Goal: Information Seeking & Learning: Learn about a topic

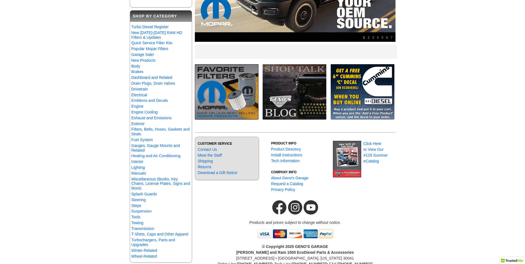
scroll to position [28, 0]
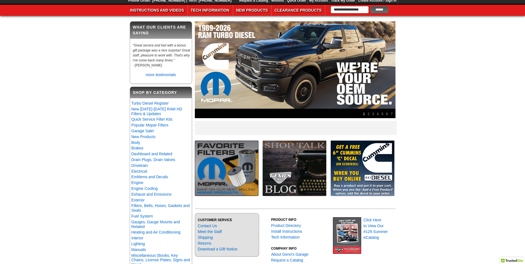
click at [391, 113] on link "7" at bounding box center [391, 114] width 5 height 7
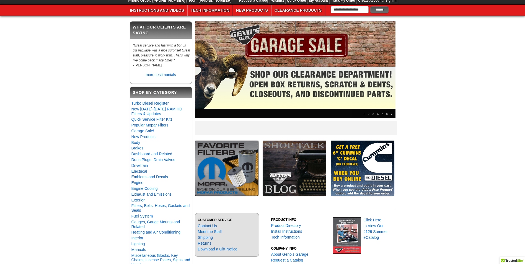
click at [297, 42] on img at bounding box center [295, 69] width 201 height 97
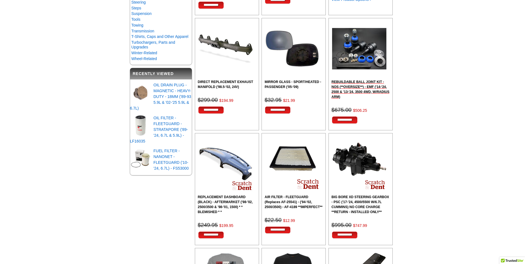
scroll to position [332, 0]
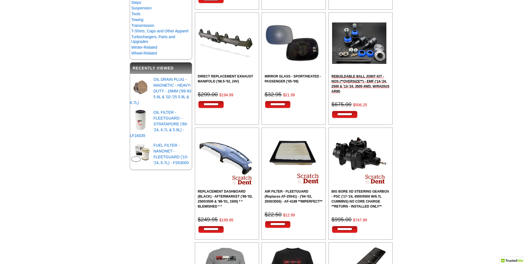
click at [370, 82] on h2 "REBUILDABLE BALL JOINT KIT - NOS (**OVERSIZE**) - EMF ('14-'24, 2500 & '13-'24,…" at bounding box center [360, 84] width 58 height 20
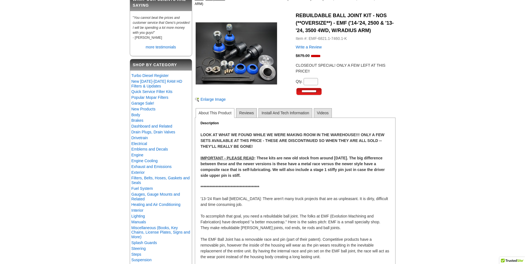
scroll to position [28, 0]
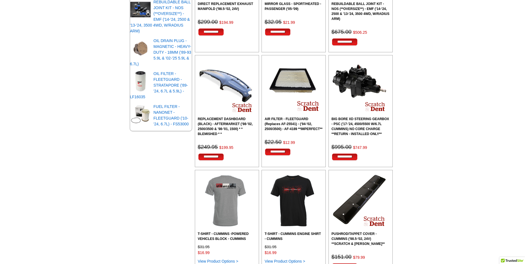
scroll to position [415, 0]
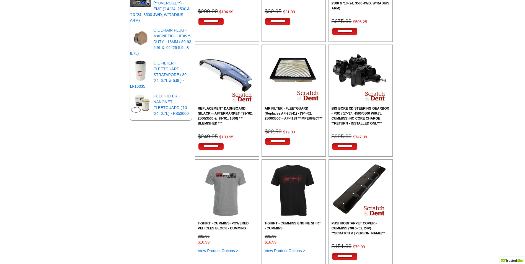
click at [217, 110] on h2 "REPLACEMENT DASHBOARD (BLACK) - AFTERMARKET ('98-'02, 2500/3500 & '98-'01, 1500…" at bounding box center [227, 116] width 58 height 20
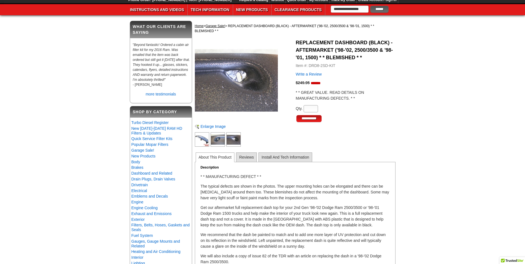
scroll to position [28, 0]
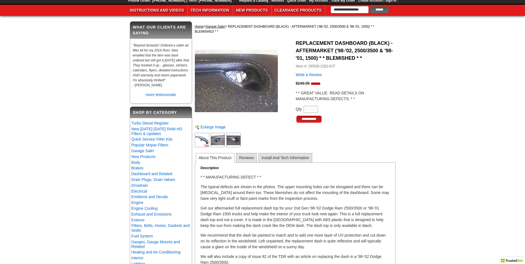
click at [239, 138] on img at bounding box center [233, 140] width 14 height 14
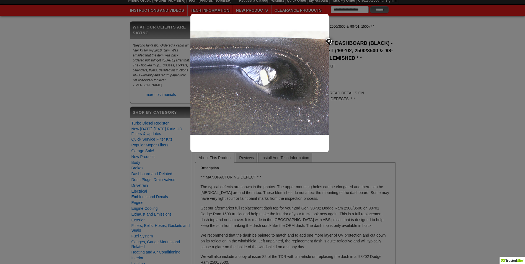
click at [330, 42] on img at bounding box center [329, 41] width 12 height 12
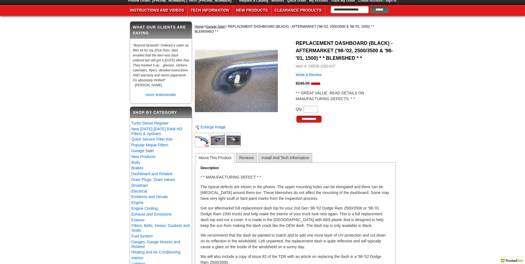
click at [215, 139] on img at bounding box center [217, 140] width 14 height 14
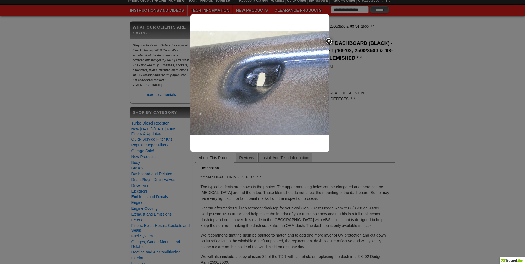
click at [327, 40] on img at bounding box center [329, 41] width 12 height 12
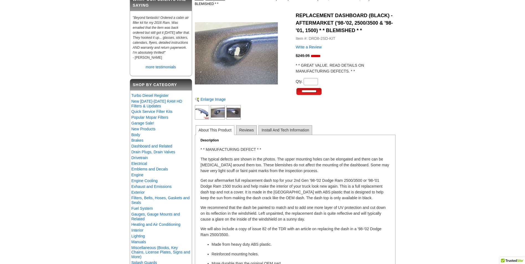
scroll to position [0, 0]
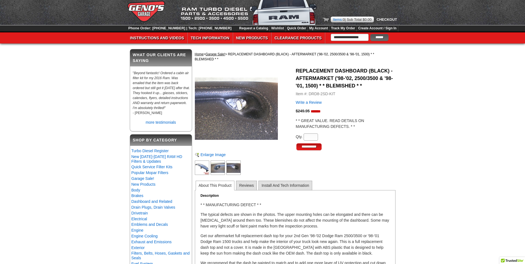
click at [239, 171] on img at bounding box center [233, 167] width 14 height 14
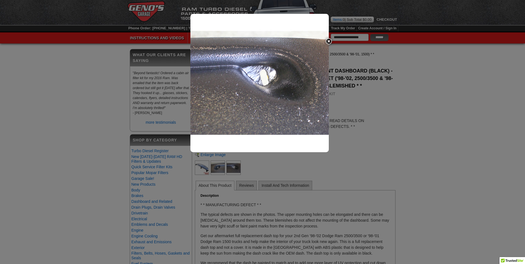
click at [202, 169] on div at bounding box center [262, 132] width 525 height 264
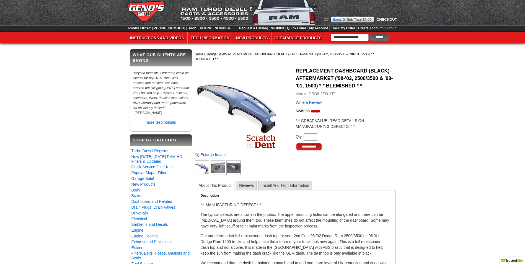
click at [202, 169] on img at bounding box center [202, 167] width 14 height 14
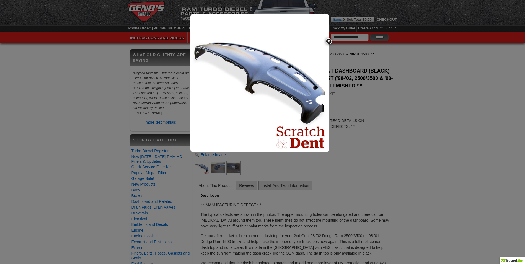
click at [328, 42] on img at bounding box center [329, 41] width 12 height 12
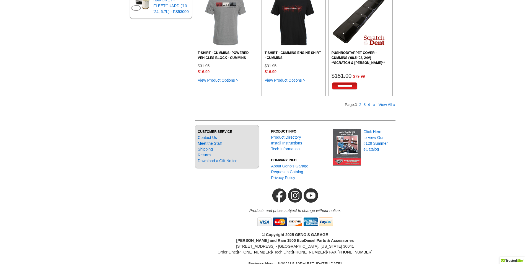
scroll to position [553, 0]
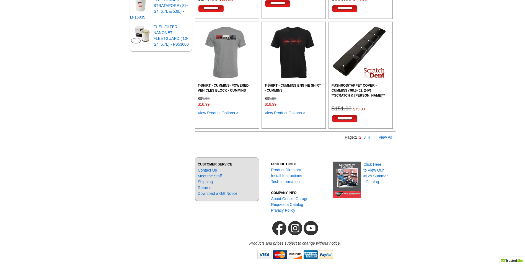
click at [359, 139] on link "2" at bounding box center [360, 137] width 2 height 4
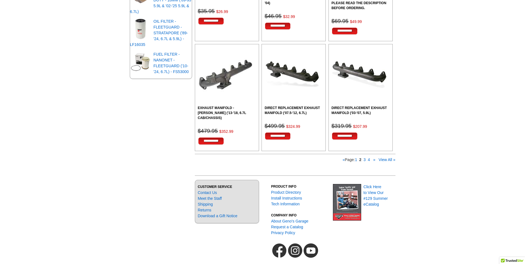
scroll to position [526, 0]
click at [362, 109] on h2 "DIRECT REPLACEMENT EXHAUST MANIFOLD ('03-'07, 5.9L)" at bounding box center [360, 110] width 58 height 10
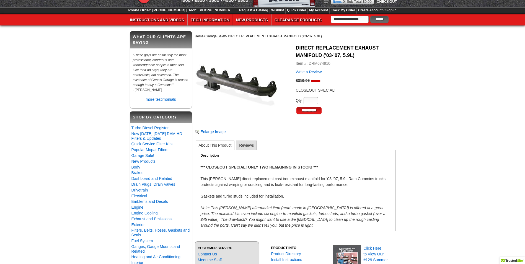
scroll to position [28, 0]
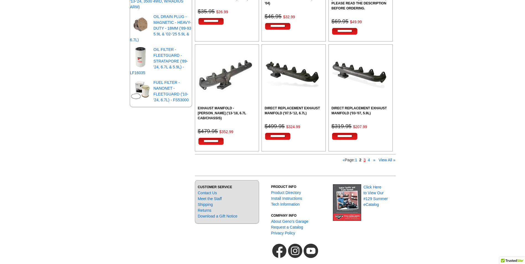
click at [364, 158] on link "3" at bounding box center [364, 160] width 2 height 4
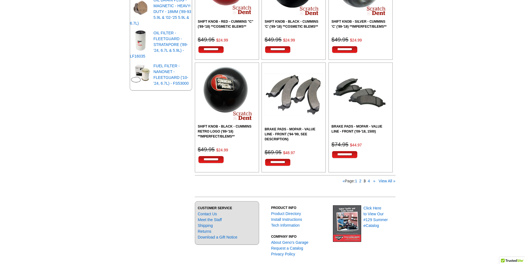
scroll to position [498, 0]
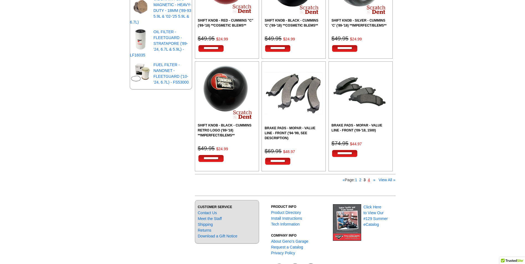
click at [368, 181] on link "4" at bounding box center [369, 180] width 2 height 4
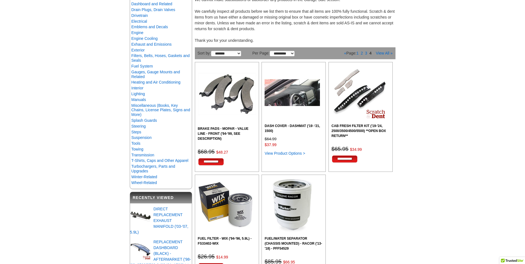
scroll to position [249, 0]
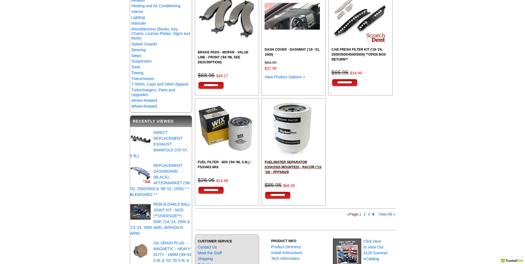
click at [297, 162] on h2 "FUEL/WATER SEPARATOR (CHASSIS MOUNTED) - RACOR ('13-'18) - PFF54529" at bounding box center [293, 167] width 58 height 15
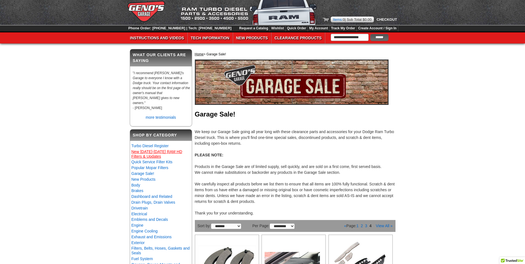
click at [160, 149] on link "New [DATE]-[DATE] RAM HD Filters & Updates" at bounding box center [156, 153] width 51 height 9
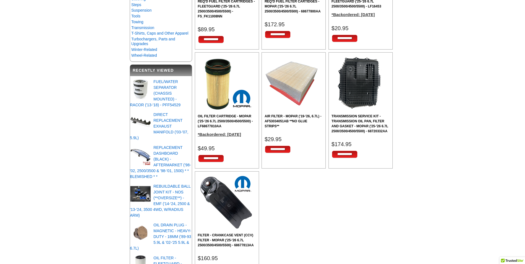
scroll to position [332, 0]
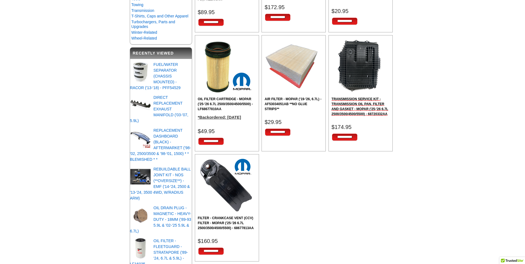
click at [348, 100] on h2 "TRANSMISSION SERVICE KIT - TRANSMISSION OIL PAN, FILTER AND GASKET - MOPAR ('25…" at bounding box center [360, 107] width 58 height 20
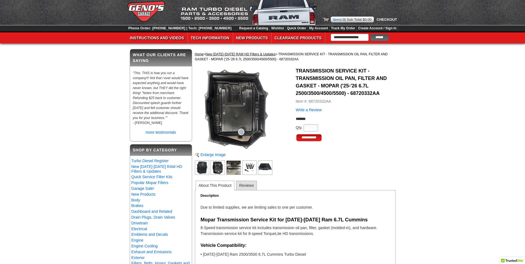
click at [212, 169] on img at bounding box center [217, 167] width 14 height 14
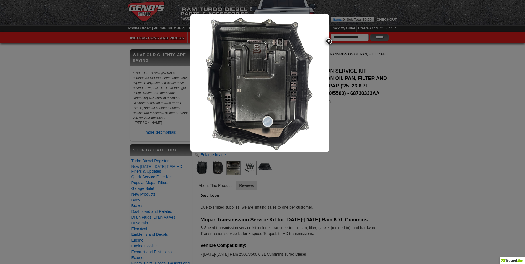
click at [295, 115] on img at bounding box center [259, 83] width 138 height 138
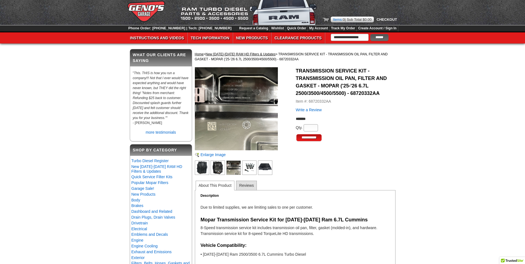
click at [235, 168] on img at bounding box center [233, 167] width 14 height 14
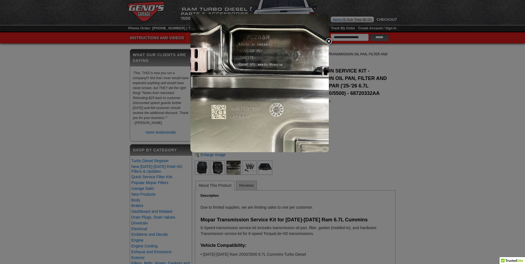
click at [204, 170] on div at bounding box center [262, 132] width 525 height 264
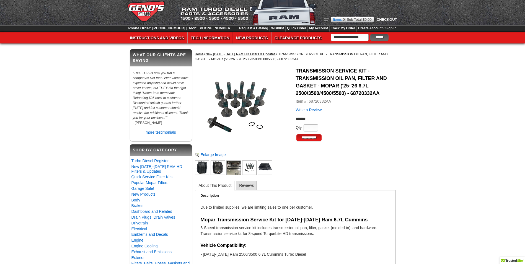
click at [248, 170] on img at bounding box center [249, 167] width 14 height 14
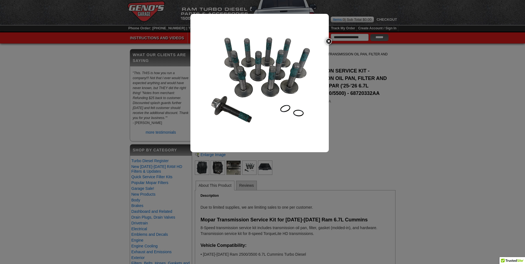
click at [329, 41] on img at bounding box center [329, 41] width 12 height 12
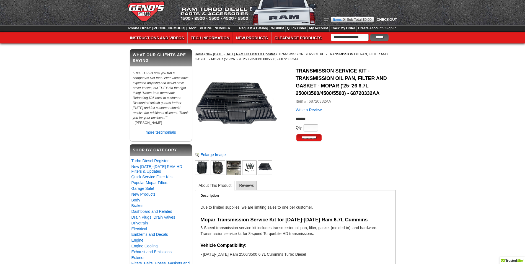
click at [263, 168] on img at bounding box center [265, 167] width 14 height 14
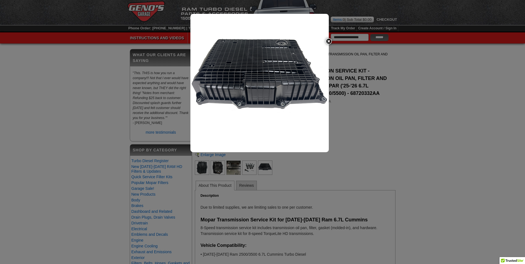
drag, startPoint x: 329, startPoint y: 39, endPoint x: 326, endPoint y: 49, distance: 10.2
click at [329, 39] on img at bounding box center [329, 41] width 12 height 12
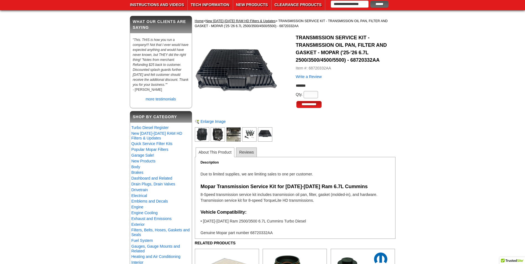
scroll to position [28, 0]
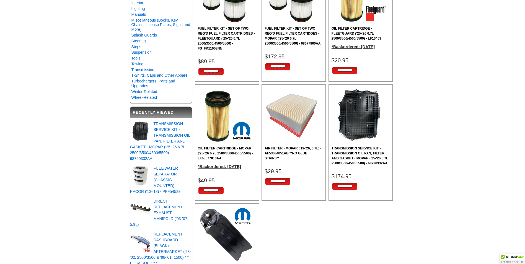
scroll to position [193, 0]
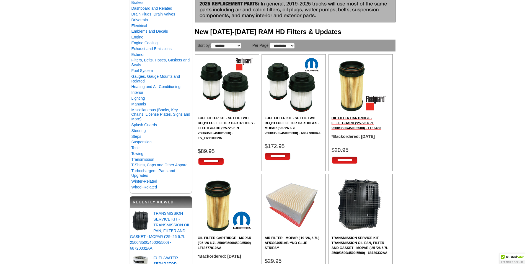
click at [347, 124] on h2 "OIL FILTER CARTRIDGE - FLEETGUARD ('25-'26 6.7L 2500/3500/4500/5500) - LF16453" at bounding box center [360, 123] width 58 height 15
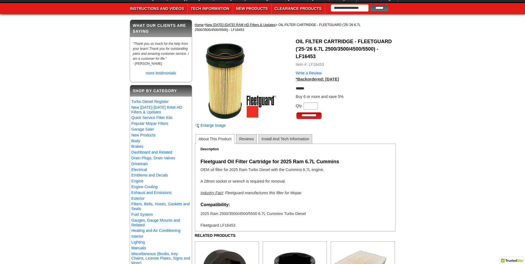
scroll to position [28, 0]
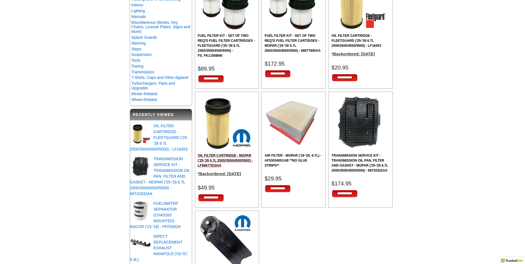
scroll to position [276, 0]
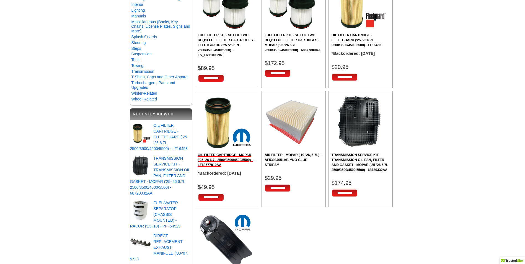
click at [232, 165] on h2 "OIL FILTER CARTRIDGE - MOPAR ('25-'26 6.7L 2500/3500/4500/5500) - LF68677810AA" at bounding box center [227, 159] width 58 height 15
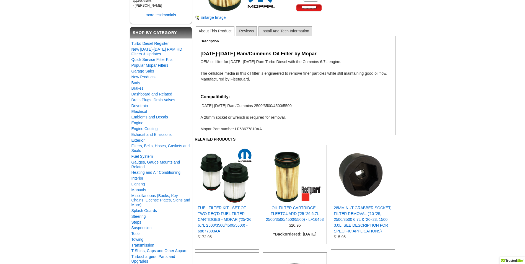
scroll to position [55, 0]
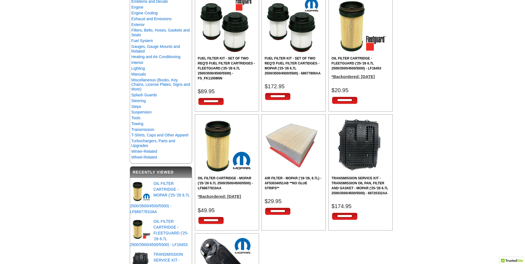
scroll to position [248, 0]
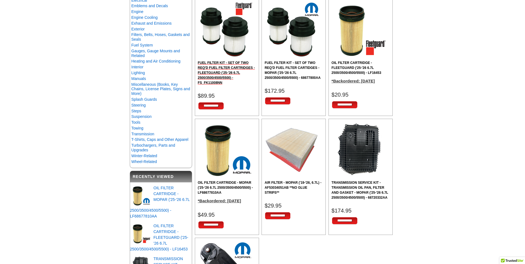
click at [229, 69] on h2 "FUEL FILTER KIT - SET OF TWO REQ'D FUEL FILTER CARTRIDGES - FLEETGUARD ('25-'26…" at bounding box center [227, 72] width 58 height 25
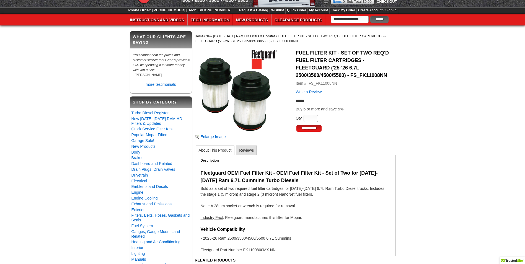
scroll to position [28, 0]
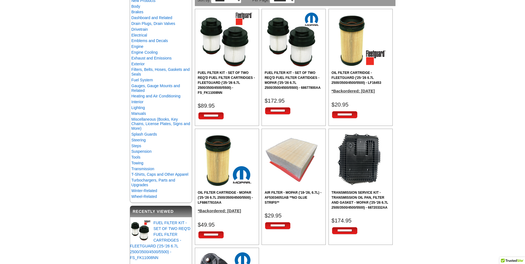
scroll to position [221, 0]
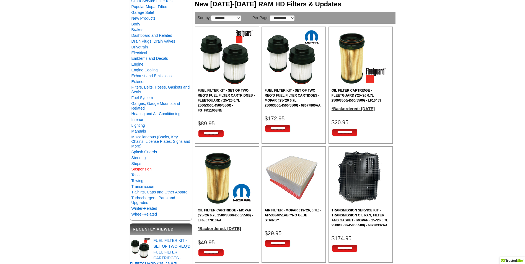
click at [150, 171] on link "Suspension" at bounding box center [141, 169] width 20 height 4
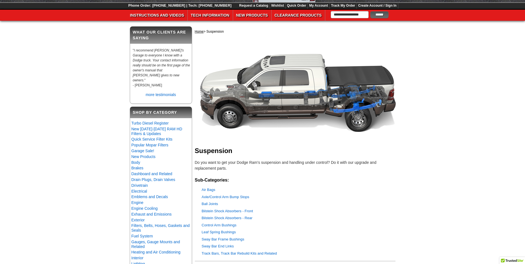
scroll to position [83, 0]
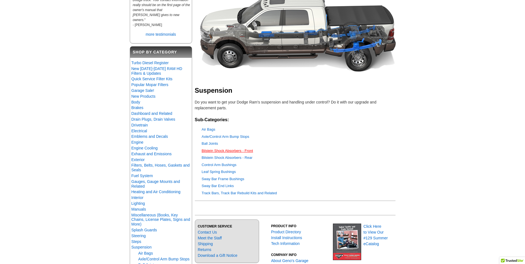
click at [226, 151] on link "Bilstein Shock Absorbers - Front" at bounding box center [227, 151] width 51 height 4
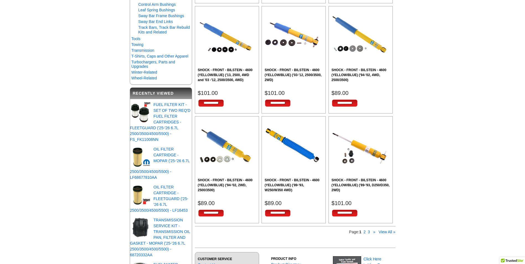
scroll to position [387, 0]
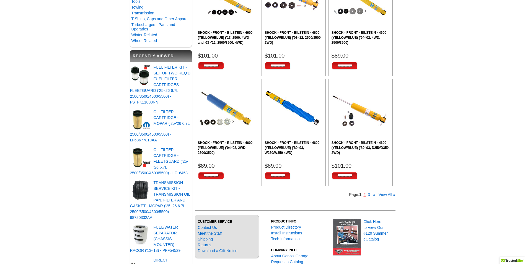
click at [364, 195] on link "2" at bounding box center [364, 194] width 2 height 4
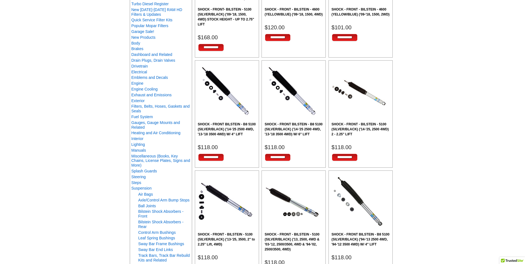
scroll to position [194, 0]
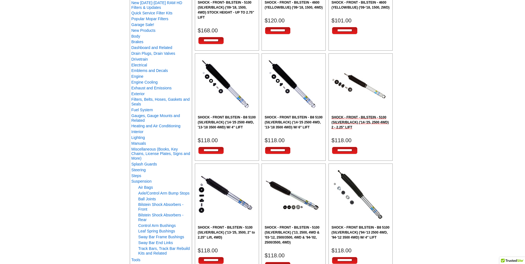
click at [354, 121] on h2 "SHOCK - FRONT - BILSTEIN - 5100 (SILVER/BLACK) ('14-'25, 2500 4WD) 2 - 2.25" LI…" at bounding box center [360, 122] width 58 height 15
